Goal: Task Accomplishment & Management: Manage account settings

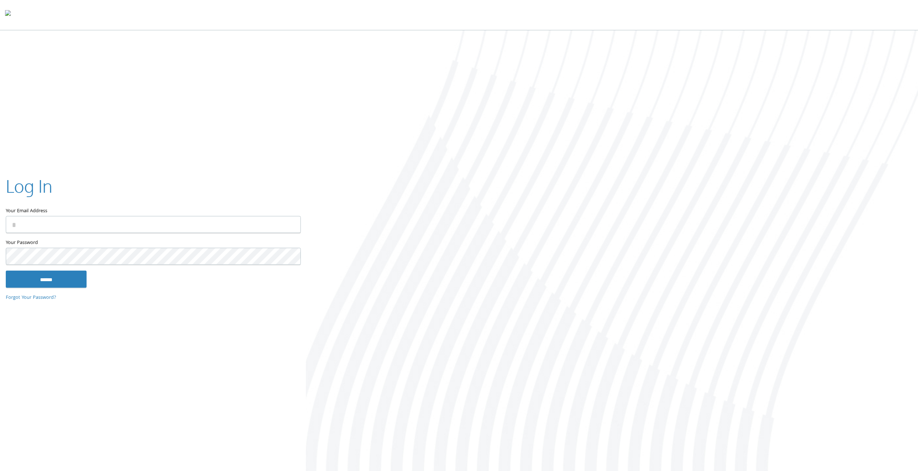
type input "**********"
click at [57, 280] on input "******" at bounding box center [46, 278] width 81 height 17
type input "**********"
click at [61, 280] on input "******" at bounding box center [46, 278] width 81 height 17
